Goal: Purchase product/service

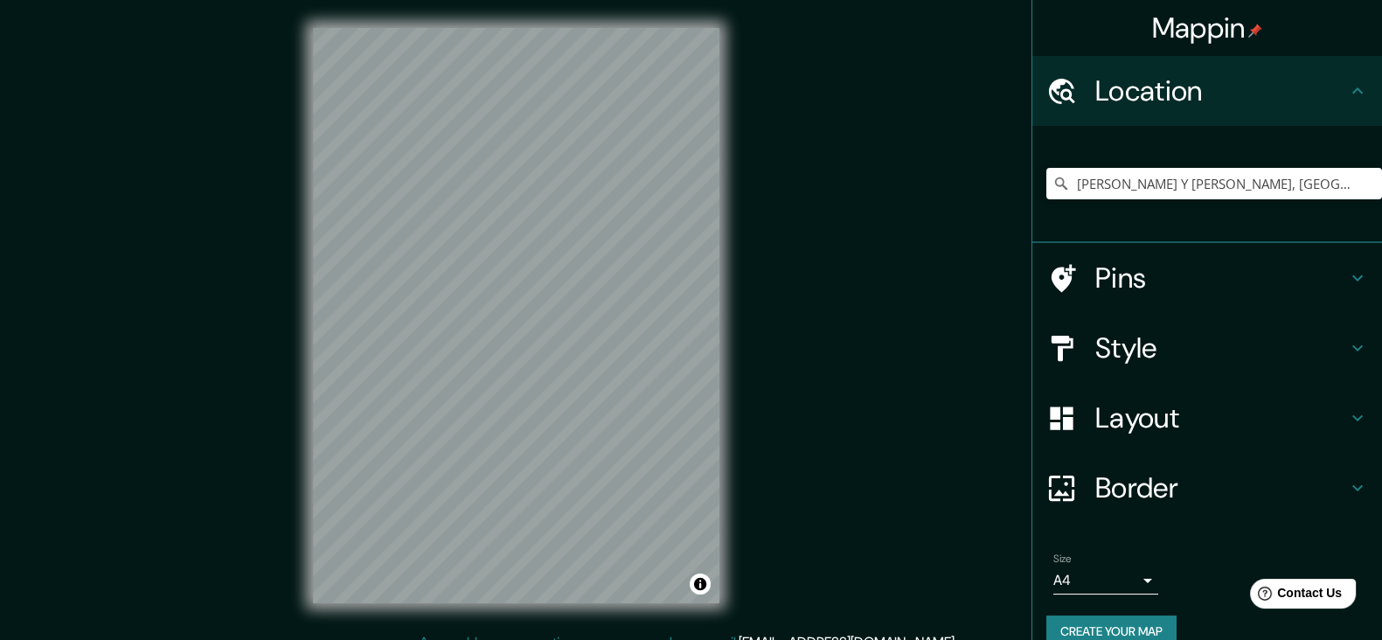
click at [1118, 279] on h4 "Pins" at bounding box center [1221, 277] width 252 height 35
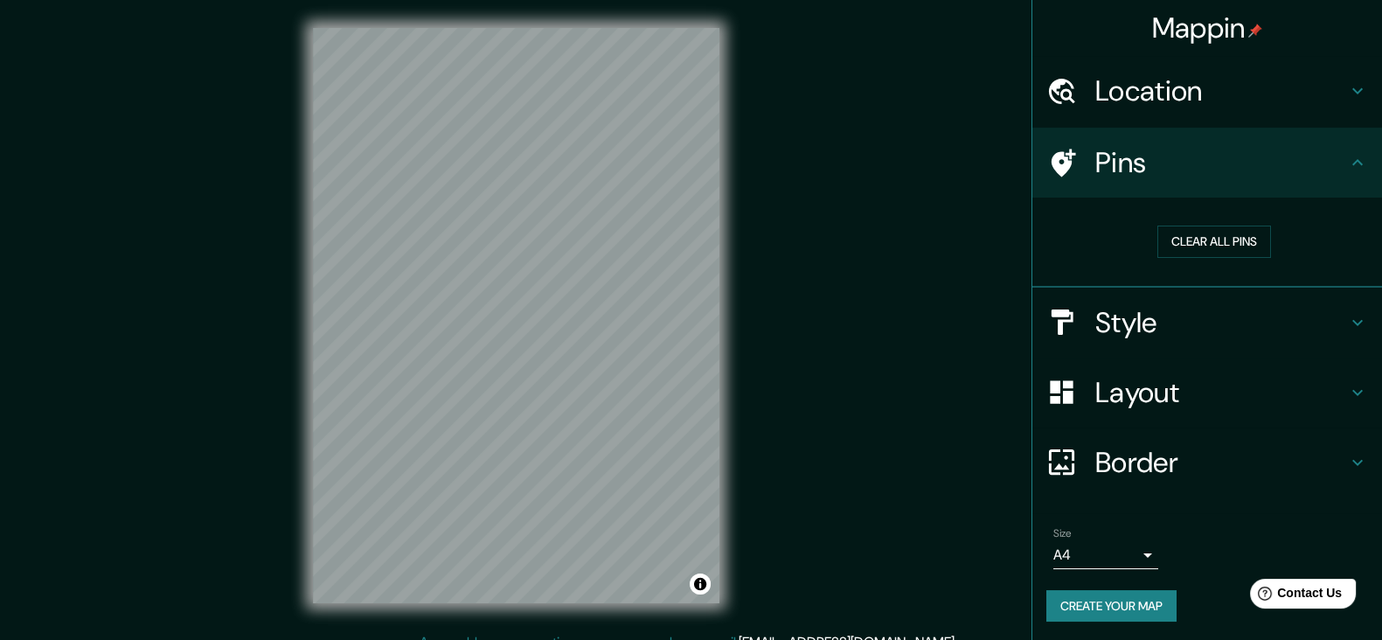
click at [1106, 325] on h4 "Style" at bounding box center [1221, 322] width 252 height 35
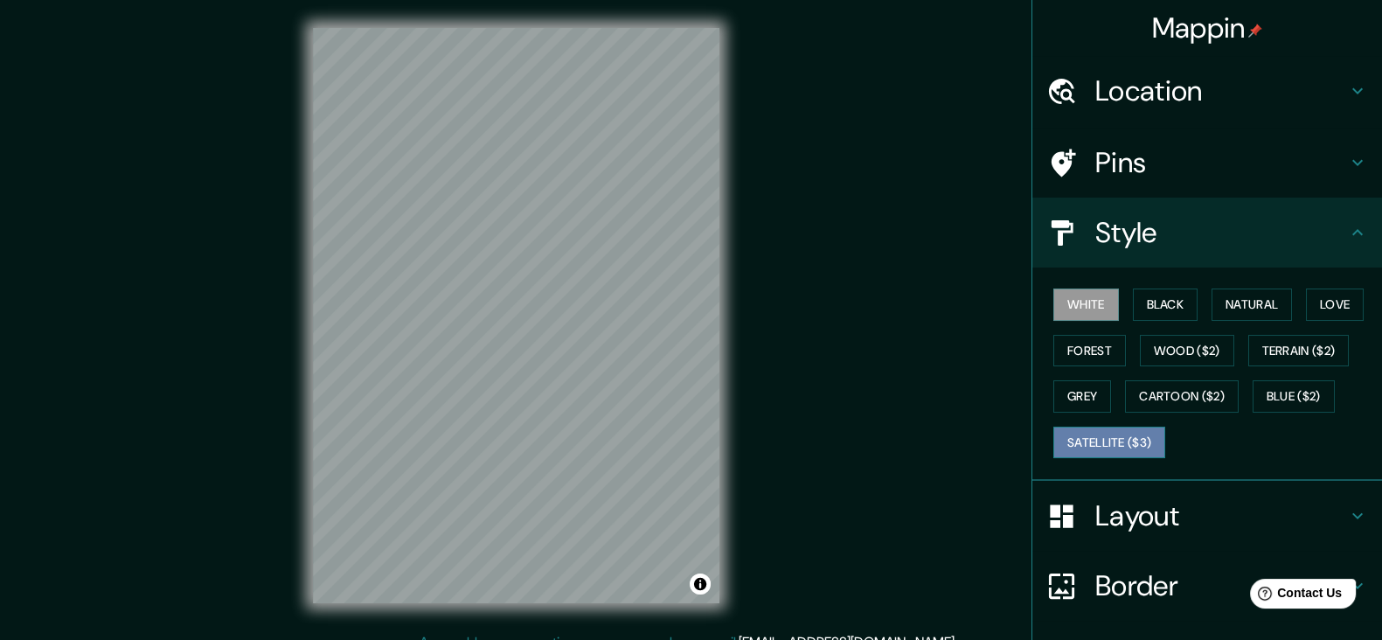
click at [1088, 446] on button "Satellite ($3)" at bounding box center [1109, 442] width 112 height 32
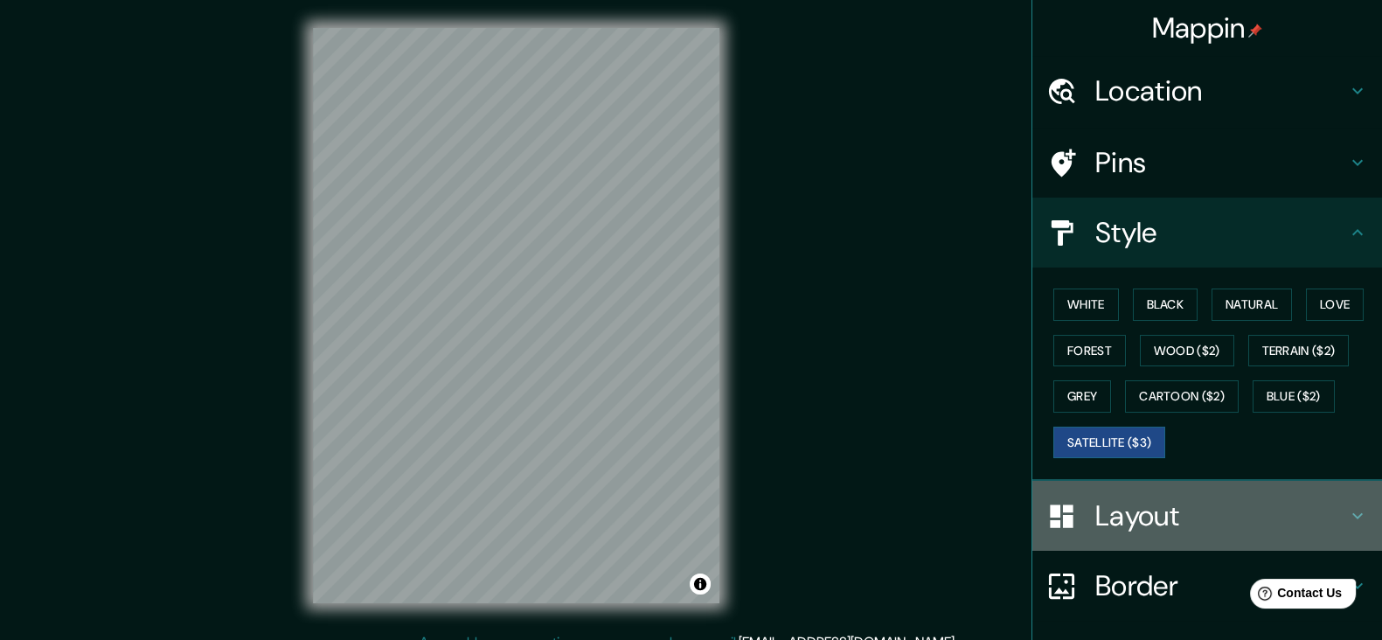
click at [1114, 514] on h4 "Layout" at bounding box center [1221, 515] width 252 height 35
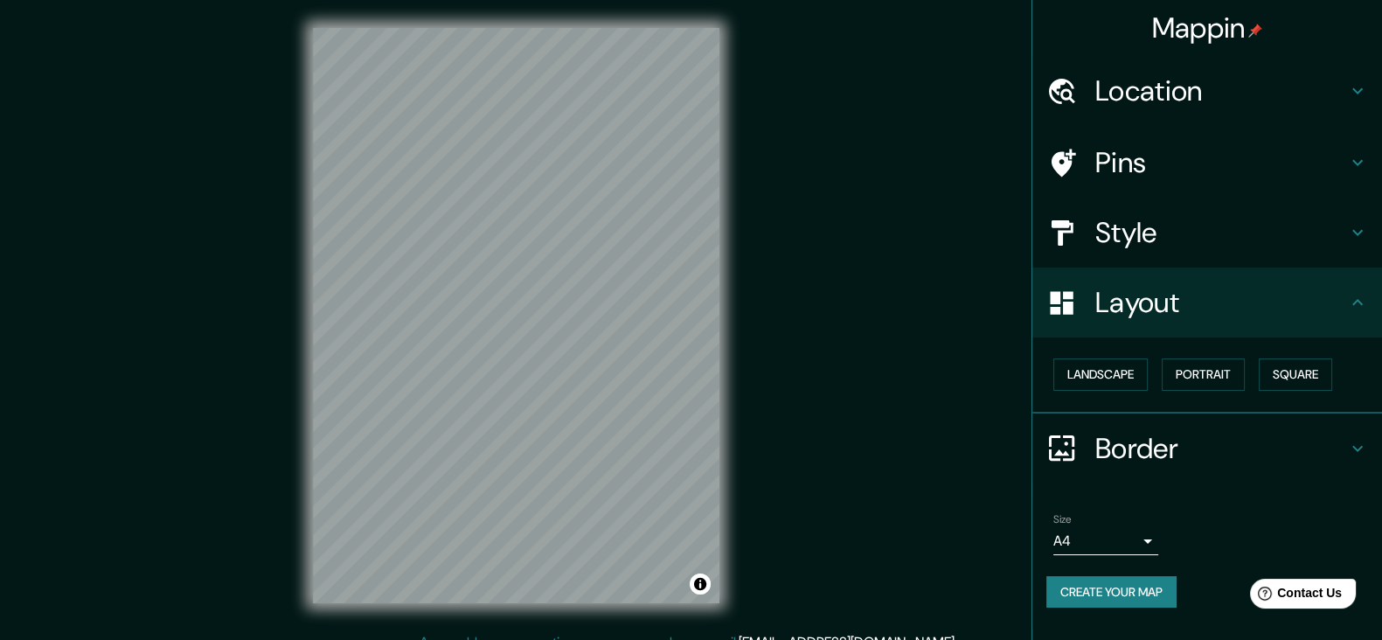
click at [1124, 546] on body "Mappin Location [PERSON_NAME] Y [PERSON_NAME], [GEOGRAPHIC_DATA], [GEOGRAPHIC_D…" at bounding box center [691, 320] width 1382 height 640
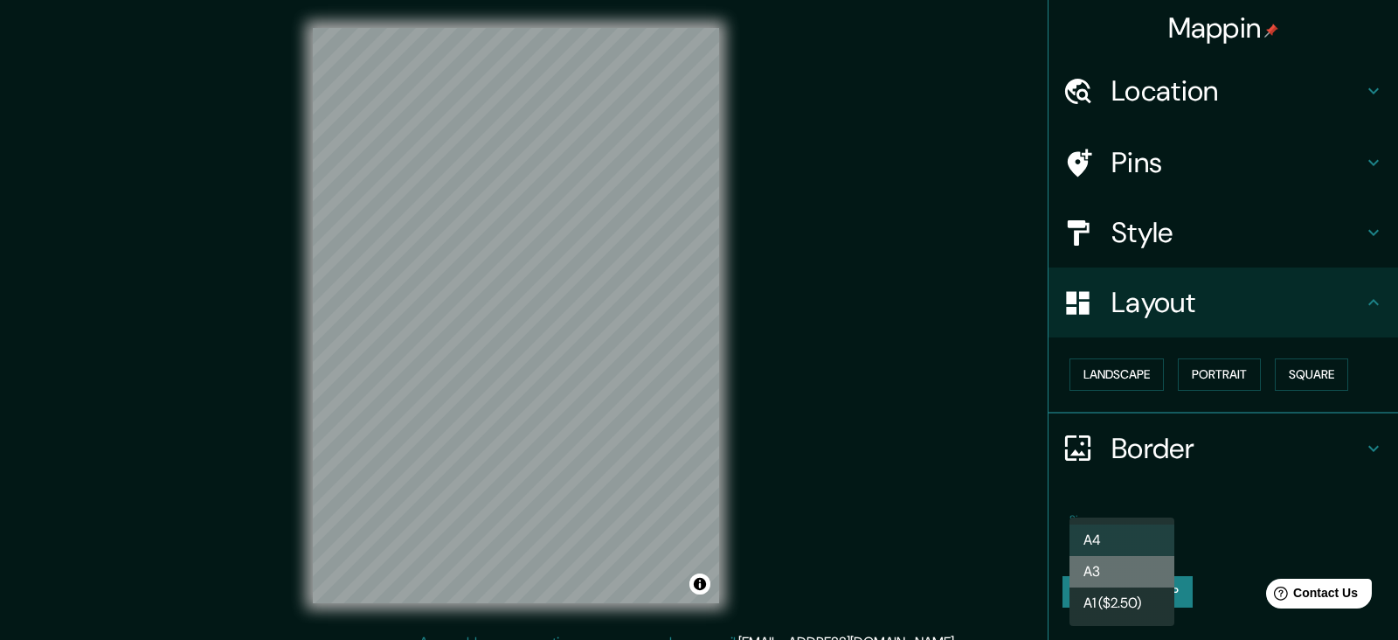
click at [1113, 568] on li "A3" at bounding box center [1122, 571] width 105 height 31
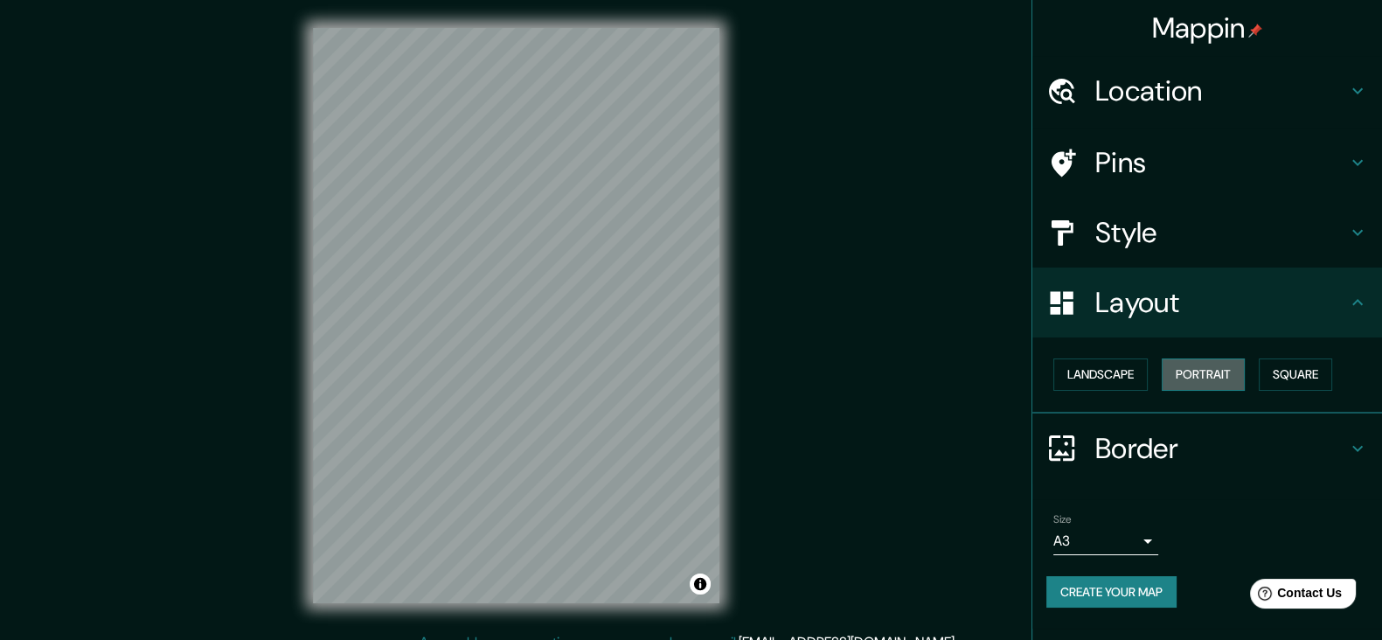
click at [1203, 369] on button "Portrait" at bounding box center [1202, 374] width 83 height 32
click at [1114, 378] on button "Landscape" at bounding box center [1100, 374] width 94 height 32
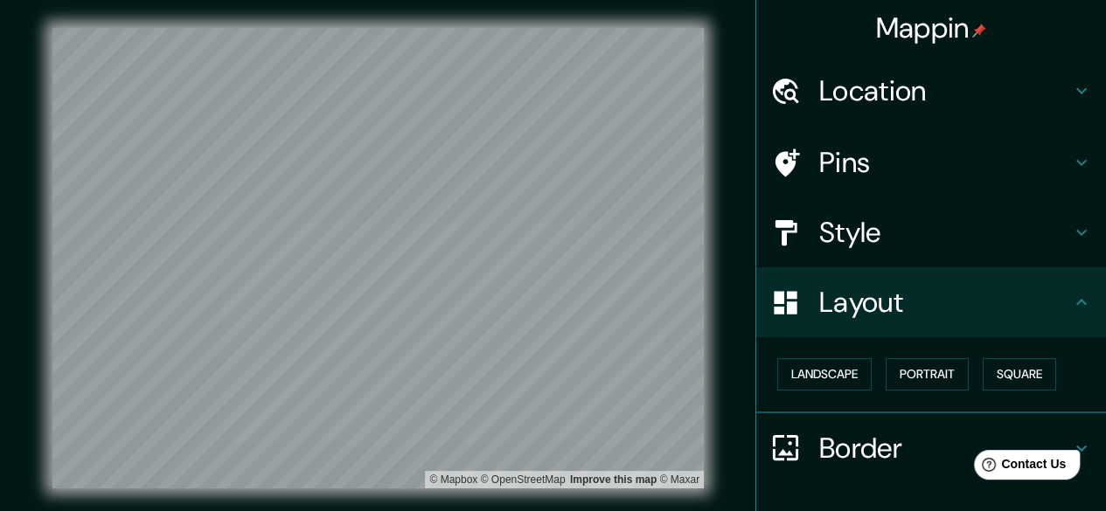
click at [819, 239] on h4 "Style" at bounding box center [945, 232] width 252 height 35
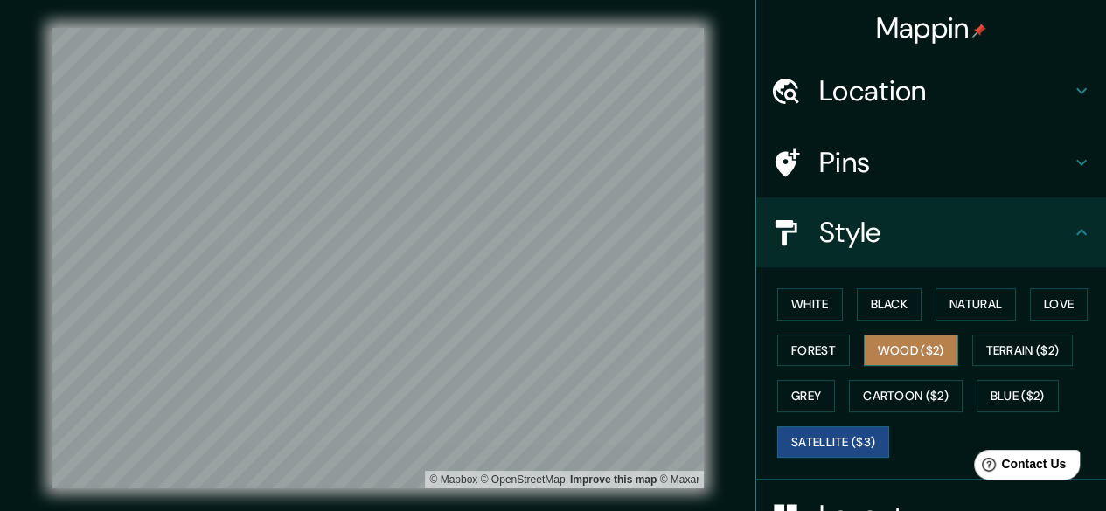
click at [890, 340] on button "Wood ($2)" at bounding box center [910, 351] width 94 height 32
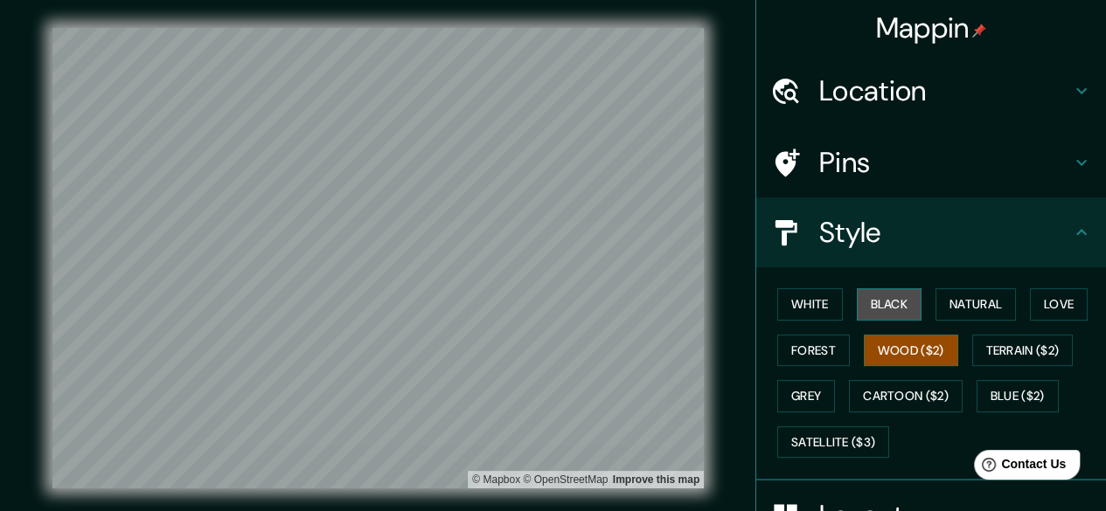
click at [875, 306] on button "Black" at bounding box center [889, 304] width 66 height 32
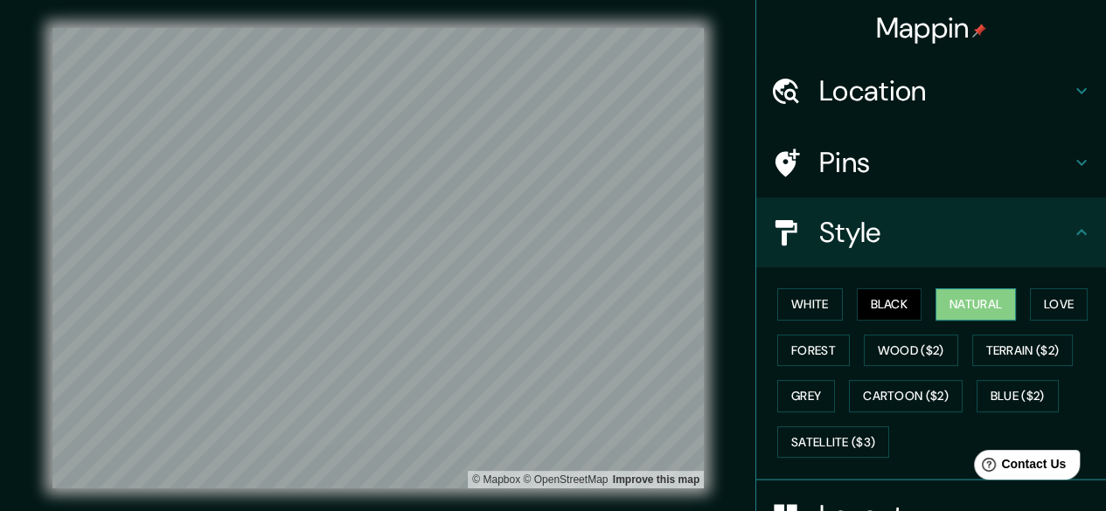
click at [947, 314] on button "Natural" at bounding box center [975, 304] width 80 height 32
click at [1031, 302] on button "Love" at bounding box center [1059, 304] width 58 height 32
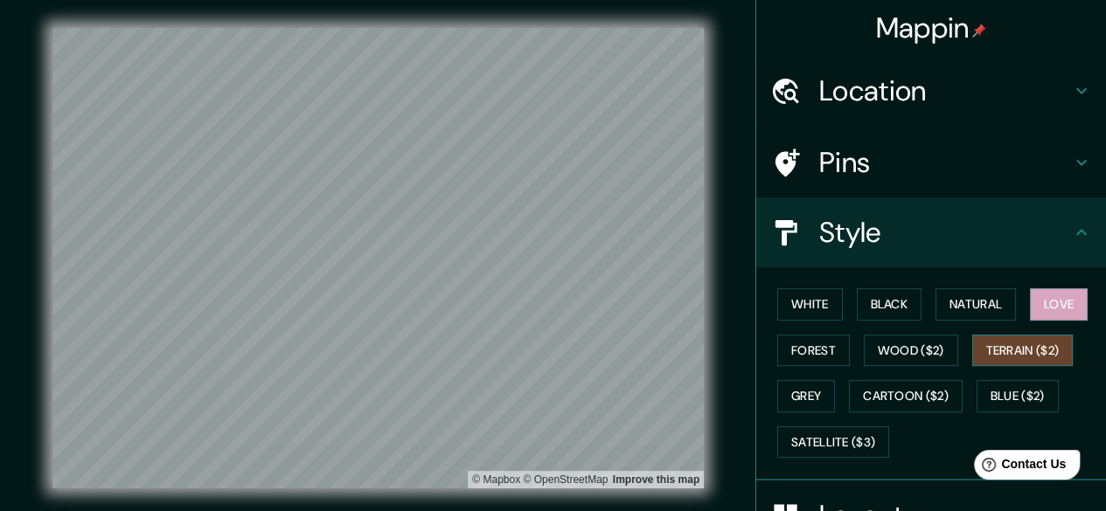
click at [1013, 343] on button "Terrain ($2)" at bounding box center [1022, 351] width 101 height 32
click at [1003, 387] on button "Blue ($2)" at bounding box center [1017, 396] width 82 height 32
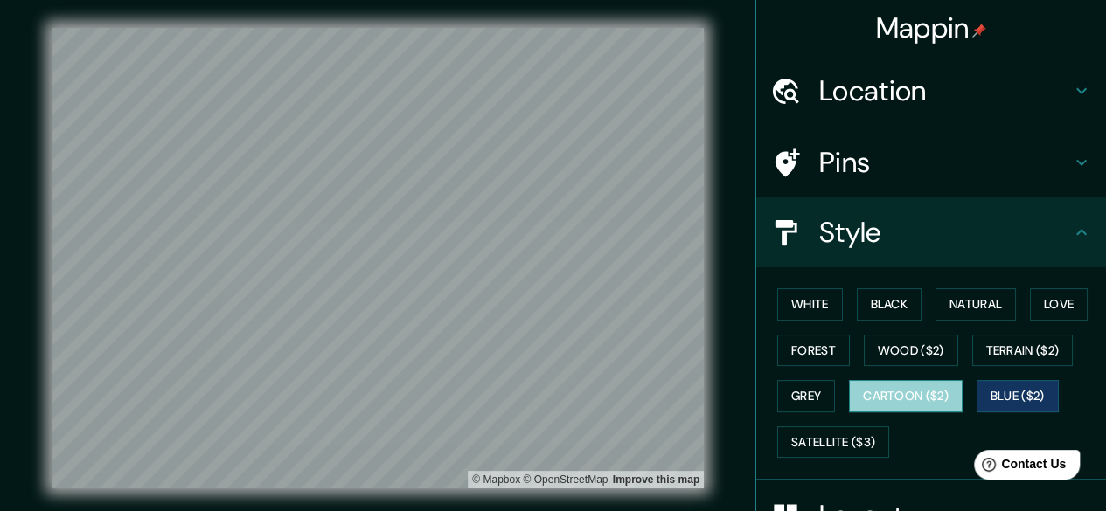
click at [898, 398] on button "Cartoon ($2)" at bounding box center [906, 396] width 114 height 32
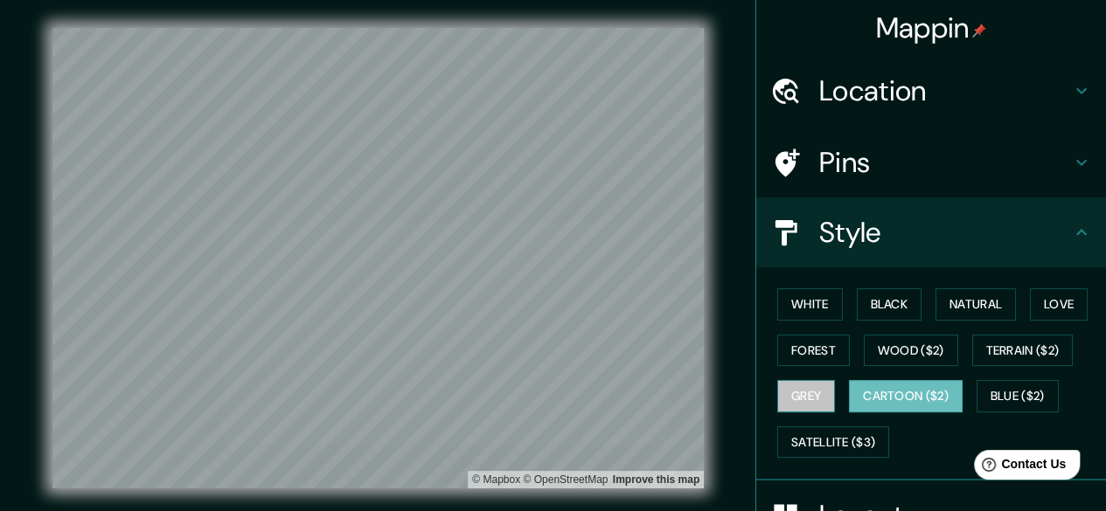
click at [803, 403] on button "Grey" at bounding box center [806, 396] width 58 height 32
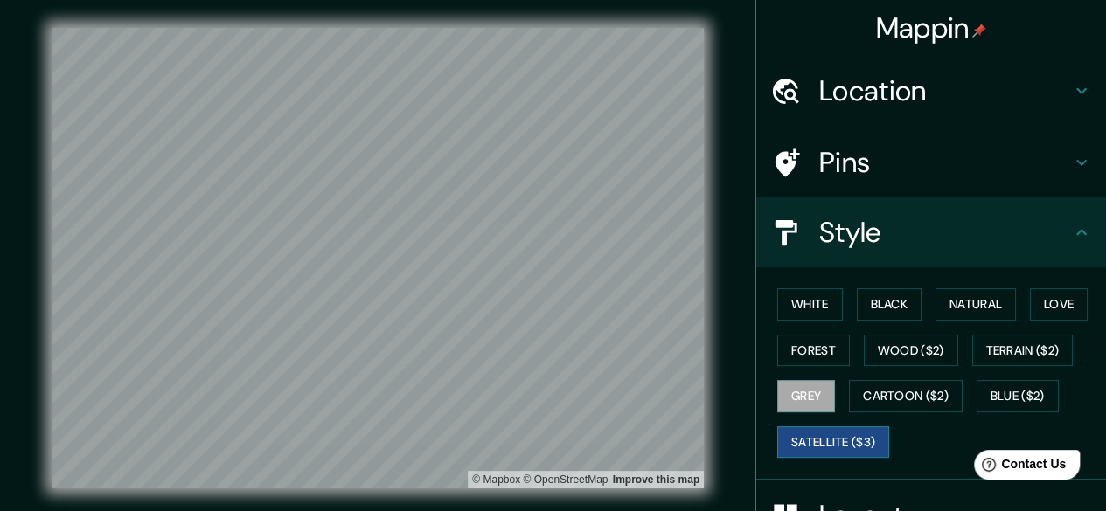
click at [799, 434] on button "Satellite ($3)" at bounding box center [833, 442] width 112 height 32
